Goal: Information Seeking & Learning: Compare options

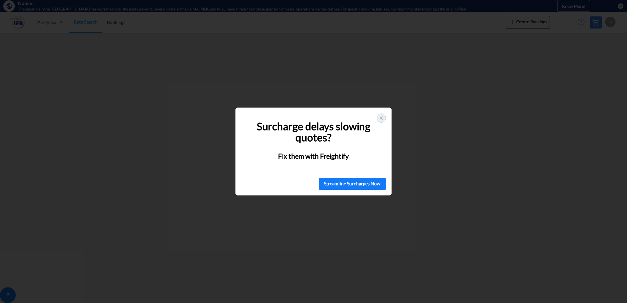
click at [383, 116] on icon at bounding box center [381, 117] width 5 height 5
